Goal: Transaction & Acquisition: Purchase product/service

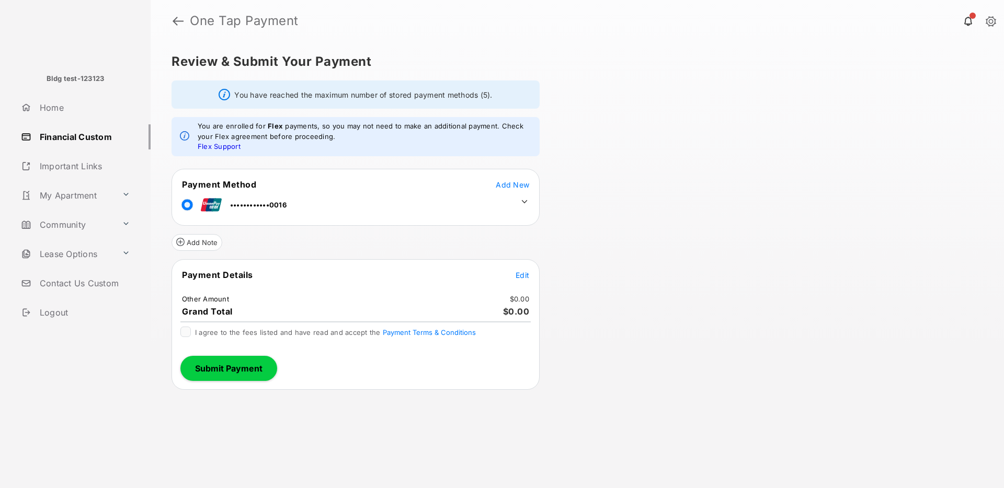
click at [519, 273] on span "Edit" at bounding box center [522, 275] width 14 height 9
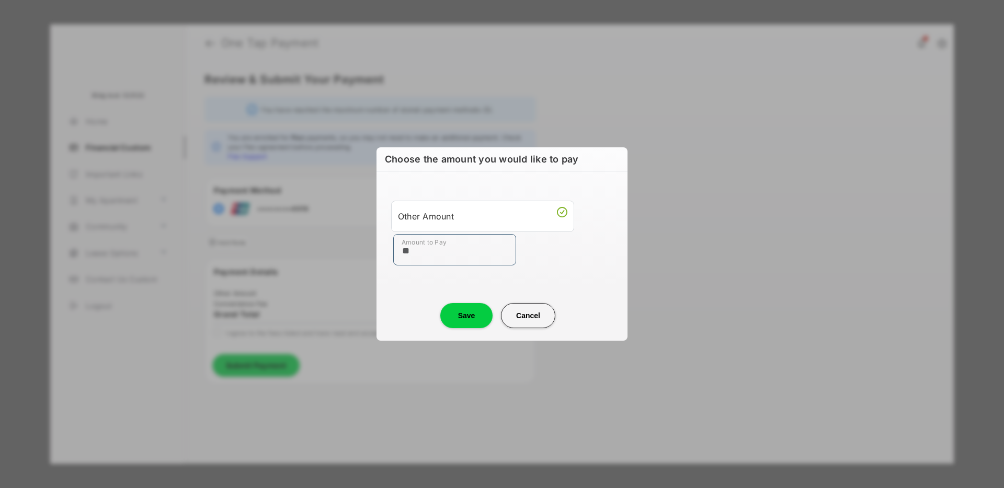
type input "**"
click at [415, 304] on center "Save Cancel" at bounding box center [502, 311] width 226 height 33
click at [457, 318] on button "Save" at bounding box center [466, 315] width 52 height 25
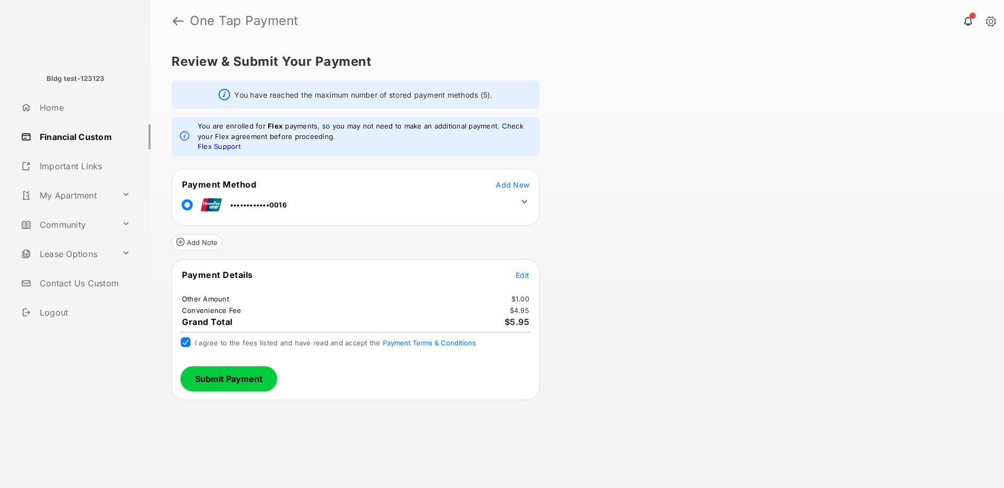
click at [203, 371] on button "Submit Payment" at bounding box center [228, 378] width 97 height 25
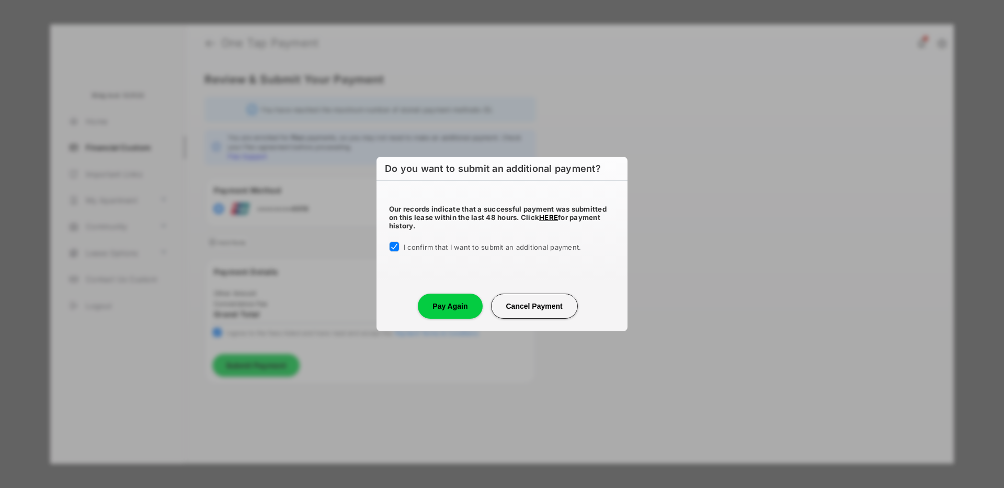
click at [433, 307] on button "Pay Again" at bounding box center [450, 306] width 64 height 25
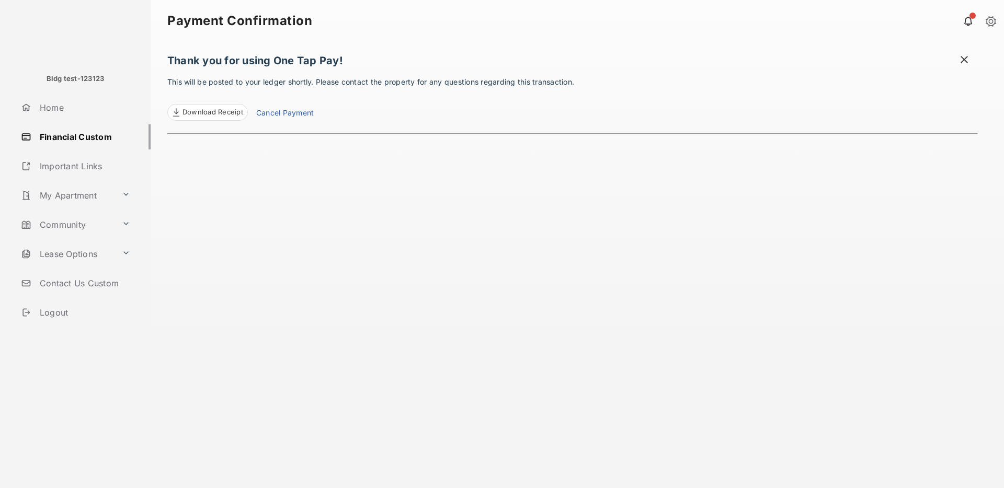
click at [87, 140] on link "Financial Custom" at bounding box center [84, 136] width 134 height 25
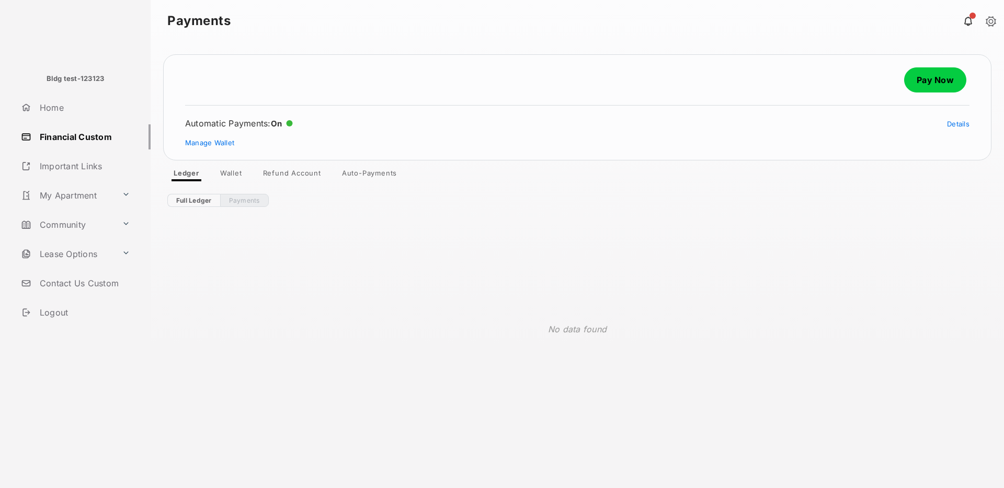
click at [948, 76] on link "Pay Now" at bounding box center [935, 79] width 62 height 25
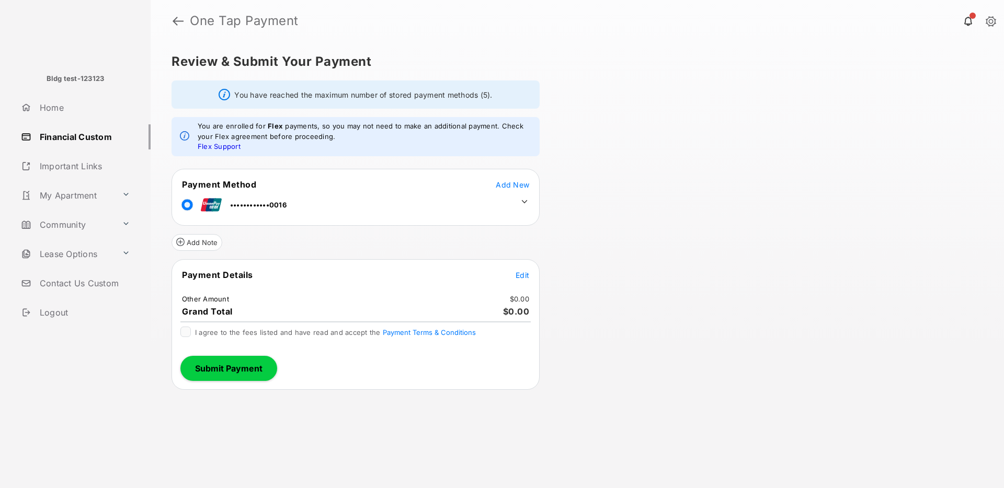
click at [519, 272] on span "Edit" at bounding box center [522, 275] width 14 height 9
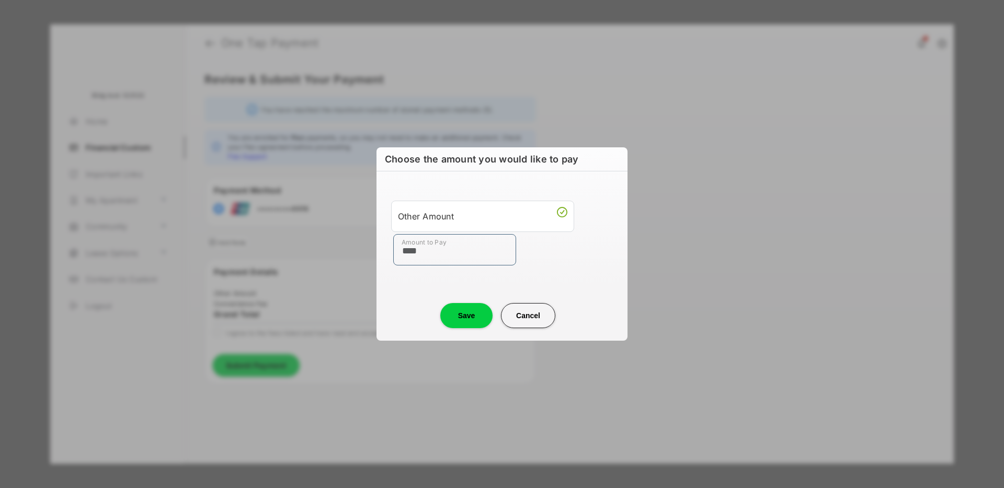
type input "****"
click at [457, 310] on button "Save" at bounding box center [466, 315] width 52 height 25
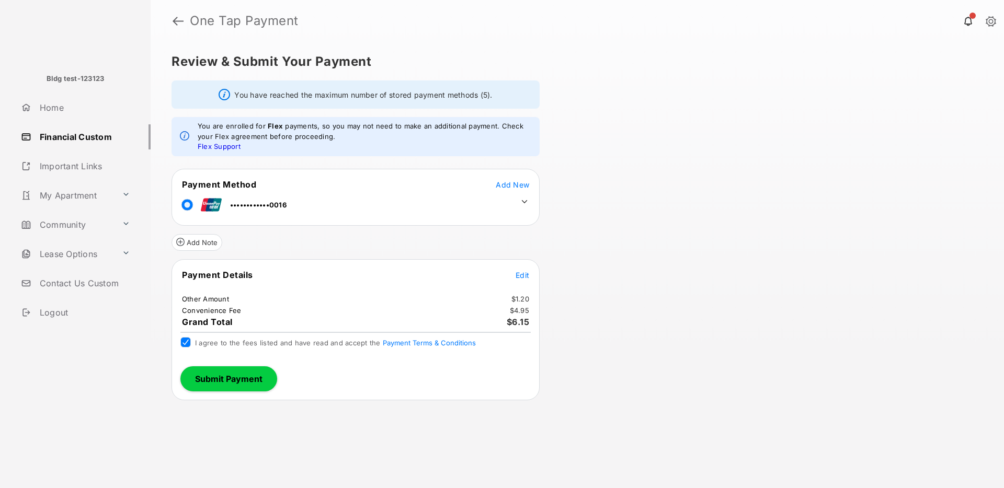
click at [208, 373] on button "Submit Payment" at bounding box center [228, 378] width 97 height 25
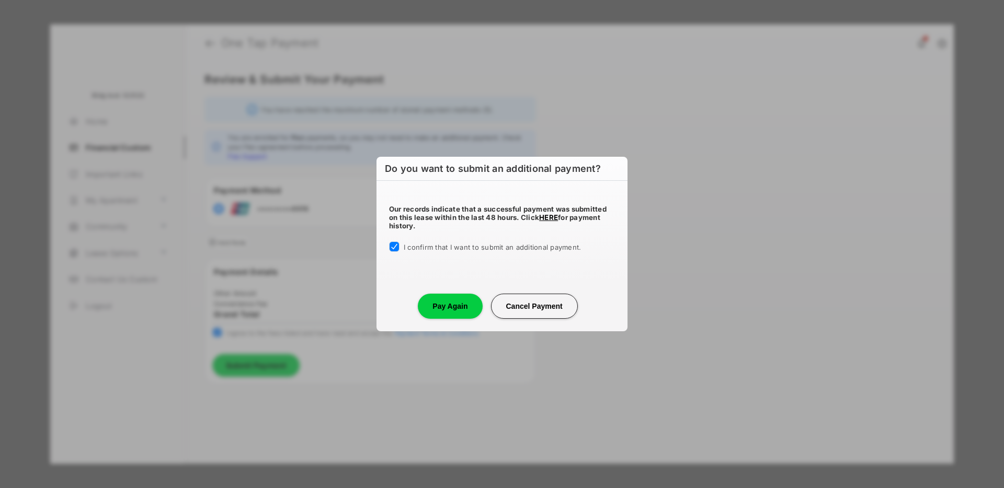
click at [444, 305] on button "Pay Again" at bounding box center [450, 306] width 64 height 25
